Goal: Task Accomplishment & Management: Complete application form

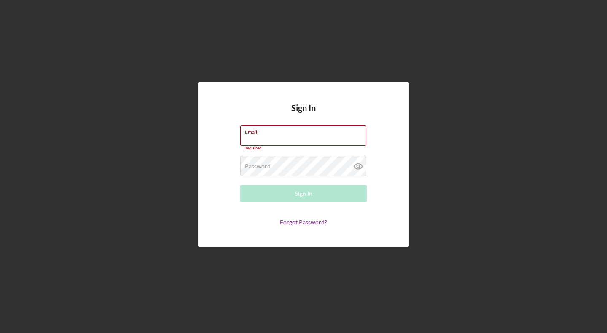
type input "[EMAIL_ADDRESS][DOMAIN_NAME]"
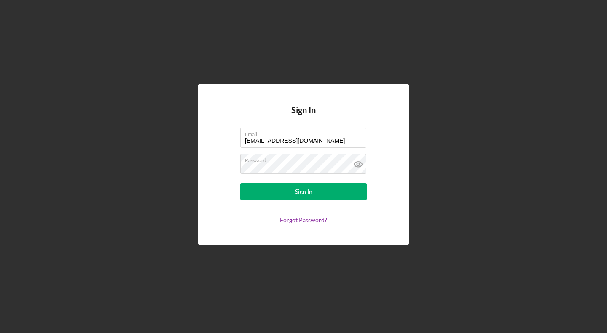
click at [295, 188] on div "Sign In" at bounding box center [303, 191] width 17 height 17
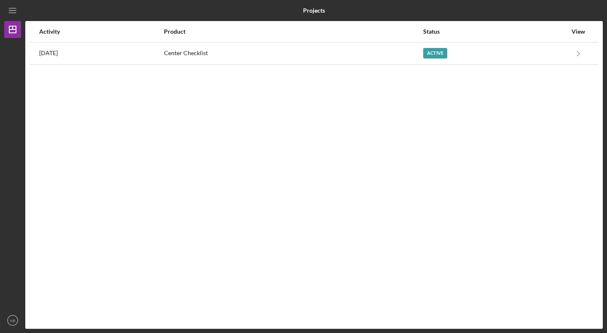
click at [294, 52] on div "Center Checklist" at bounding box center [293, 53] width 258 height 21
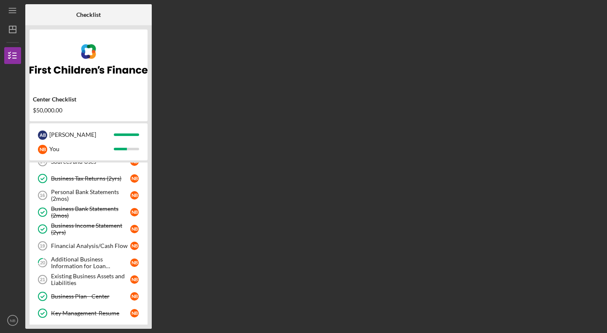
scroll to position [80, 0]
click at [86, 259] on div "Additional Business Information for Loan Application" at bounding box center [90, 262] width 79 height 13
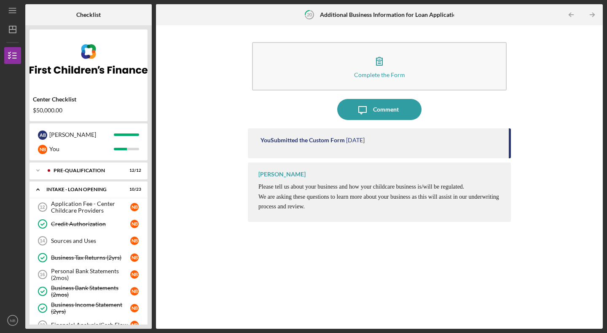
click at [91, 238] on div "Sources and Uses" at bounding box center [90, 241] width 79 height 7
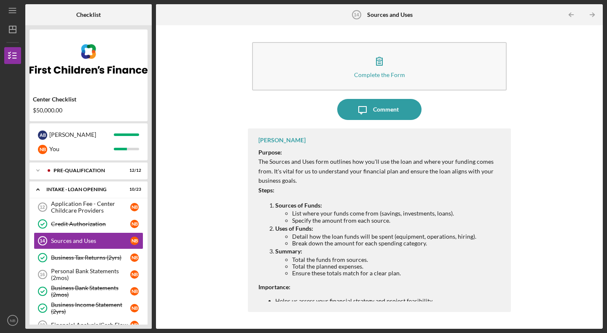
click at [372, 73] on div "Complete the Form" at bounding box center [379, 75] width 51 height 6
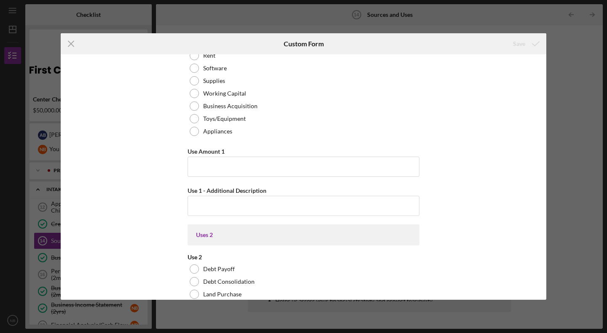
scroll to position [1165, 0]
